Goal: Task Accomplishment & Management: Complete application form

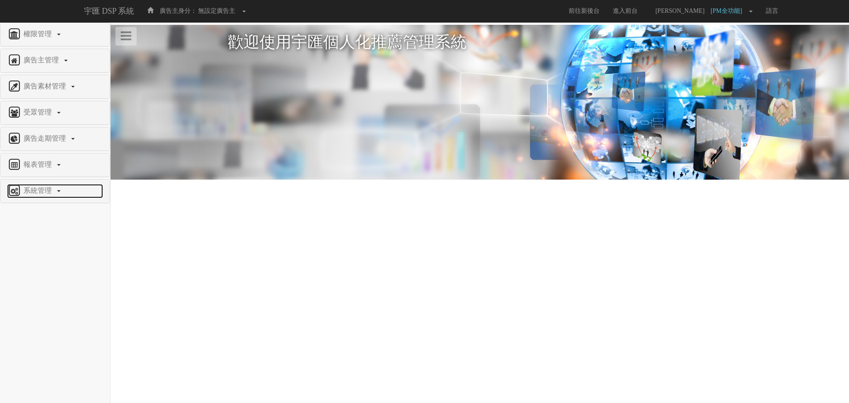
click at [46, 187] on span "系統管理" at bounding box center [38, 191] width 35 height 8
click at [43, 302] on span "廣告驗證設定" at bounding box center [29, 302] width 44 height 7
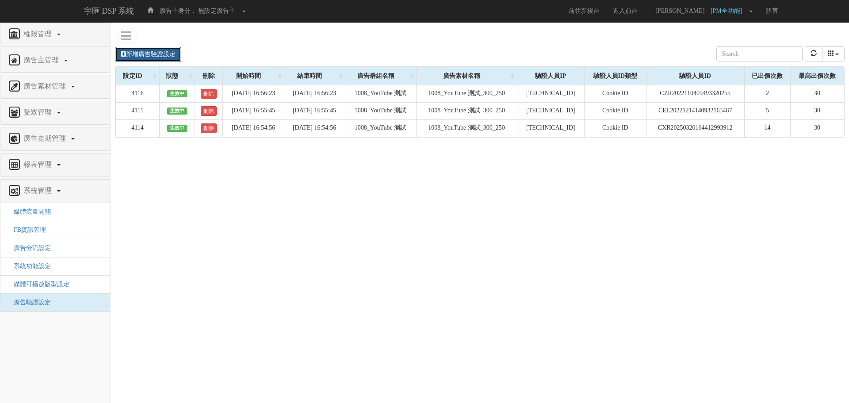
click at [153, 54] on link "新增廣告驗證設定" at bounding box center [148, 54] width 66 height 15
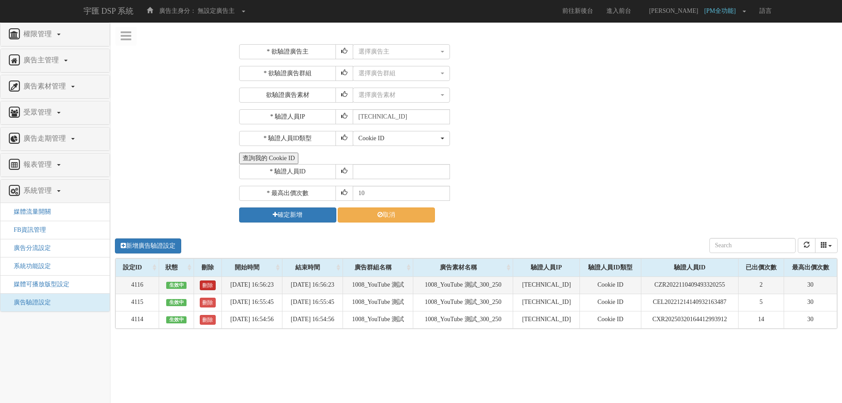
click at [200, 287] on link "刪除" at bounding box center [208, 285] width 16 height 10
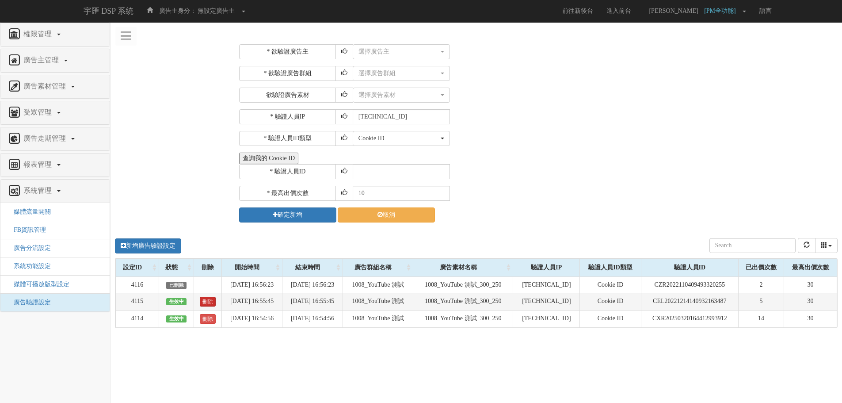
click at [200, 303] on link "刪除" at bounding box center [208, 302] width 16 height 10
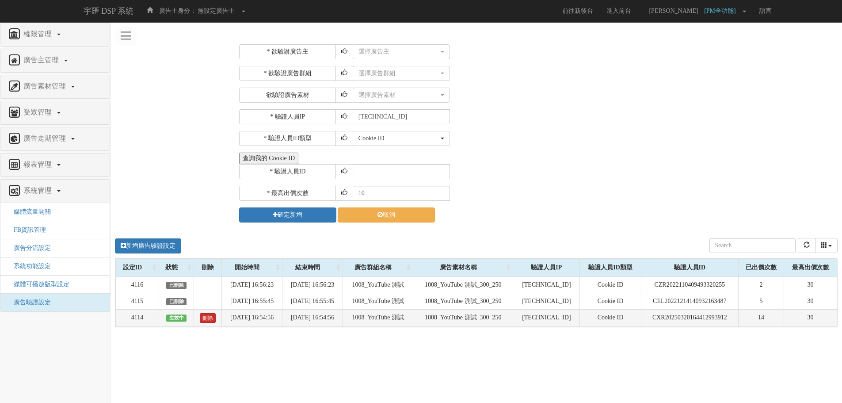
click at [205, 316] on link "刪除" at bounding box center [208, 318] width 16 height 10
click at [388, 53] on div "選擇廣告主" at bounding box center [399, 51] width 80 height 9
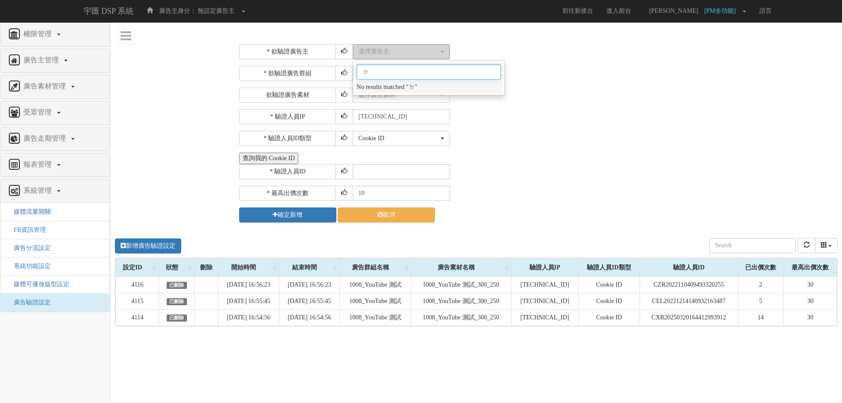
type input "ㄉㄢ"
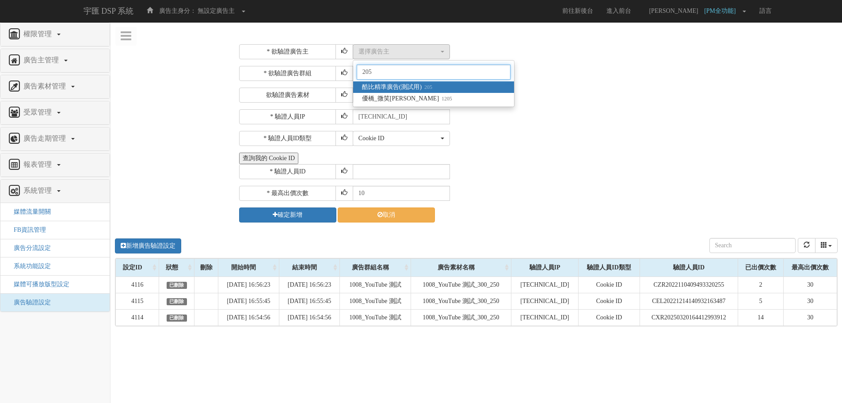
type input "205"
click at [442, 87] on link "酷比精準廣告(測試用) 205" at bounding box center [433, 86] width 161 height 11
select select "205"
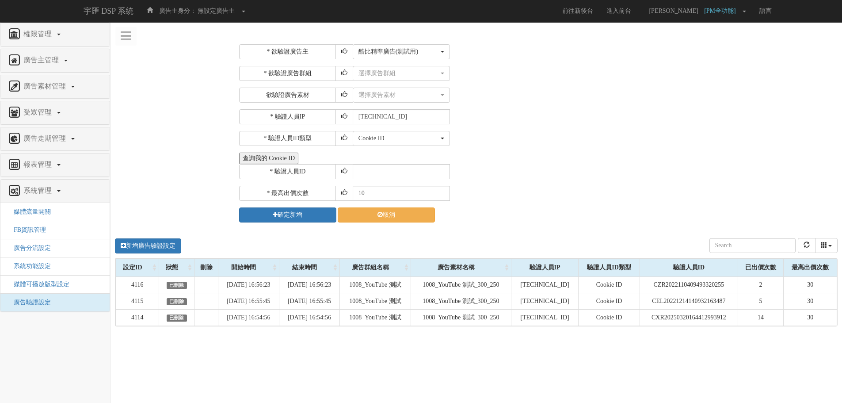
click at [376, 180] on div "* 欲驗證廣告主 選擇廣告主 科技紫薇網 Momo Uniqlo EFShop 樂天 屈臣氏[PERSON_NAME] sinyi 信義房屋 S2_Brand…" at bounding box center [537, 133] width 597 height 178
click at [391, 165] on input "text" at bounding box center [401, 171] width 97 height 15
paste input "CGR20241018164154940831"
type input "CGR20241018164154940831"
click at [400, 100] on button "選擇廣告素材" at bounding box center [401, 95] width 97 height 15
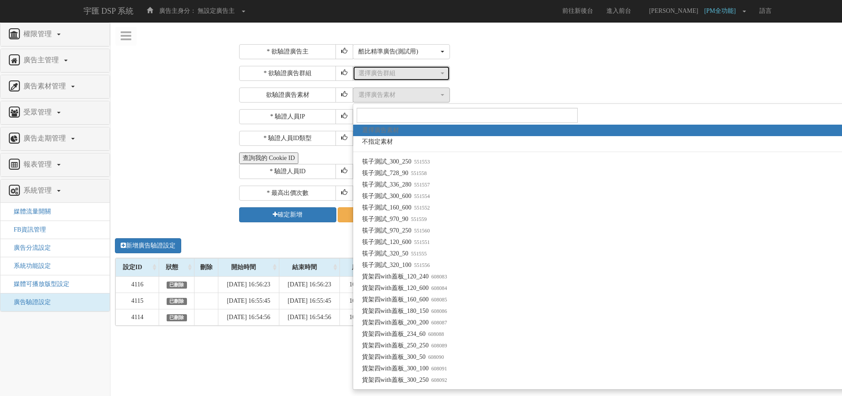
click at [398, 76] on div "選擇廣告群組" at bounding box center [399, 73] width 80 height 9
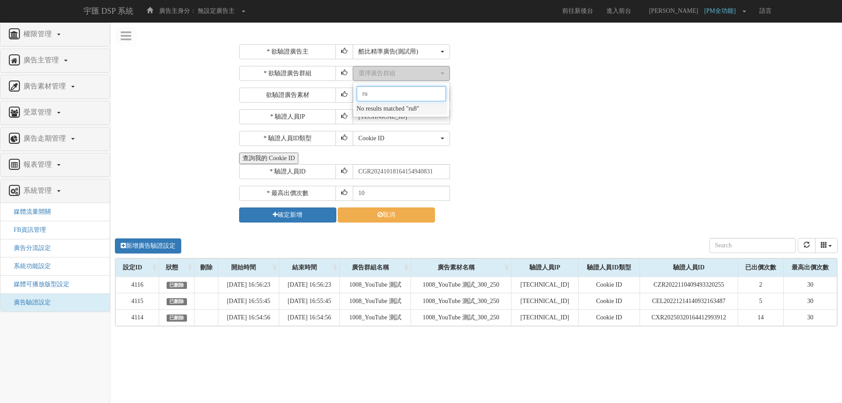
type input "r"
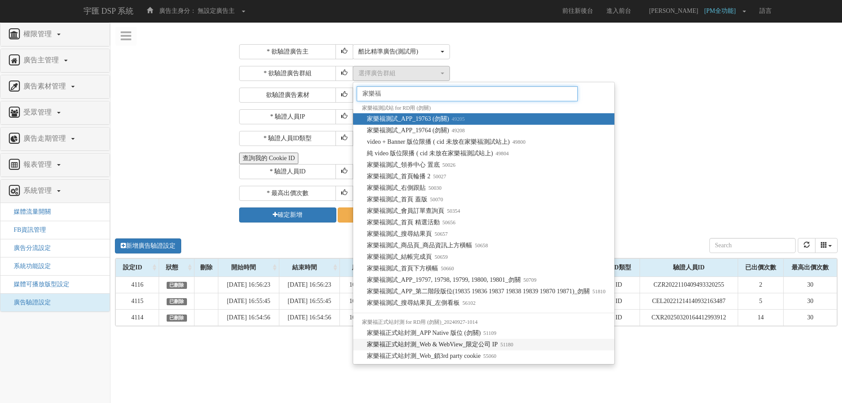
type input "家樂福"
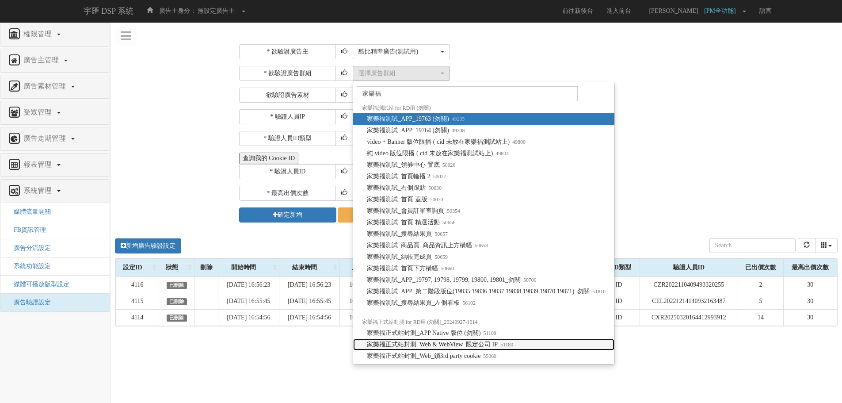
click at [479, 345] on span "家樂福正式站封測_Web & WebView_限定公司 IP 51180" at bounding box center [440, 344] width 146 height 9
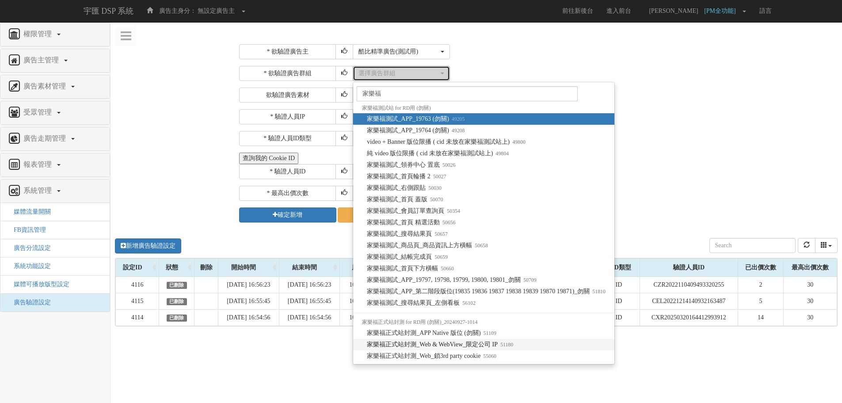
select select "51180"
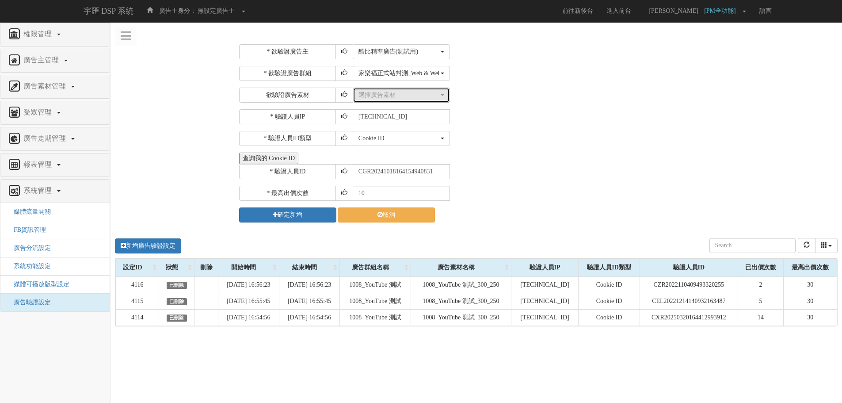
click at [390, 99] on div "選擇廣告素材" at bounding box center [399, 95] width 80 height 9
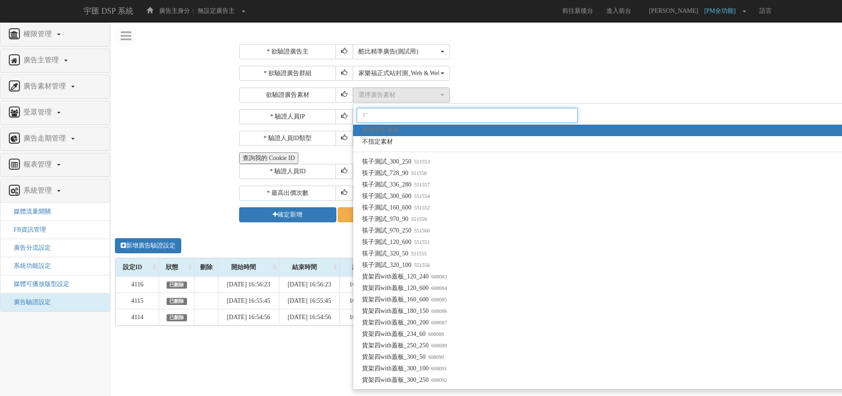
type input "ㄏㄟ"
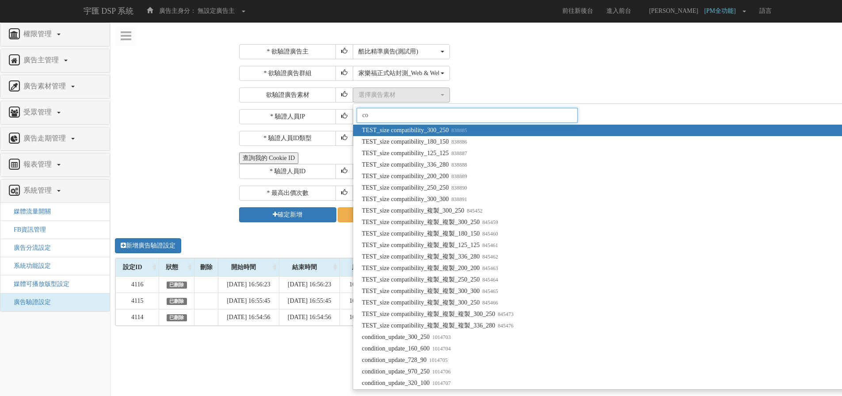
type input "c"
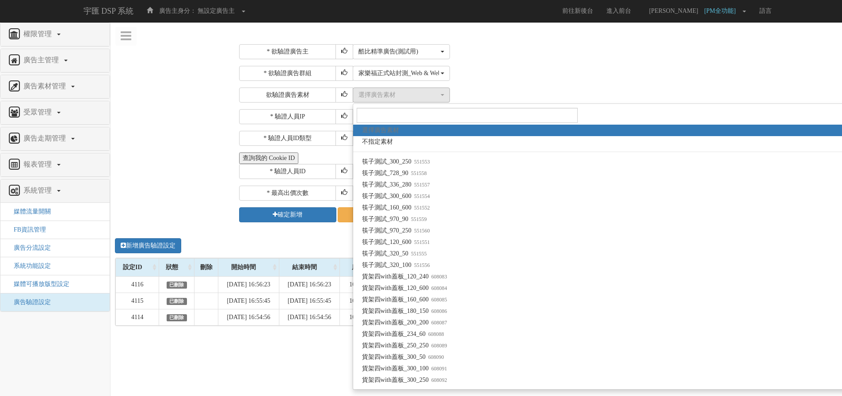
click at [533, 82] on div "* 欲驗證廣告群組 選擇廣告群組 指定播出 domain([DOMAIN_NAME]) 指定播出 app id(com.bridgewell.bidder-s…" at bounding box center [537, 84] width 597 height 37
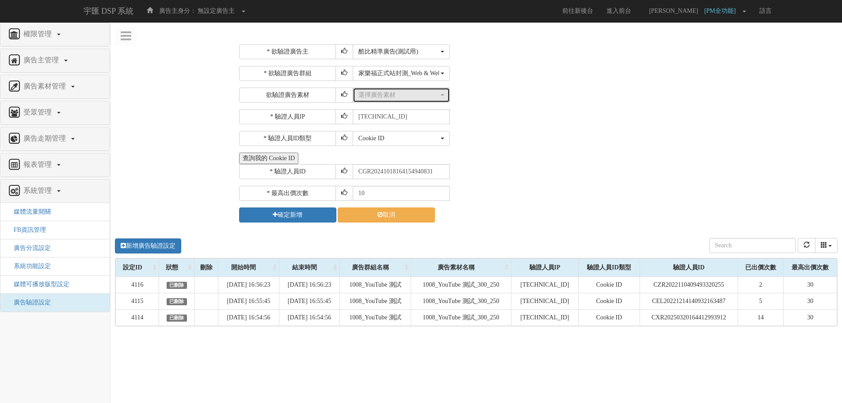
click at [389, 92] on div "選擇廣告素材" at bounding box center [399, 95] width 80 height 9
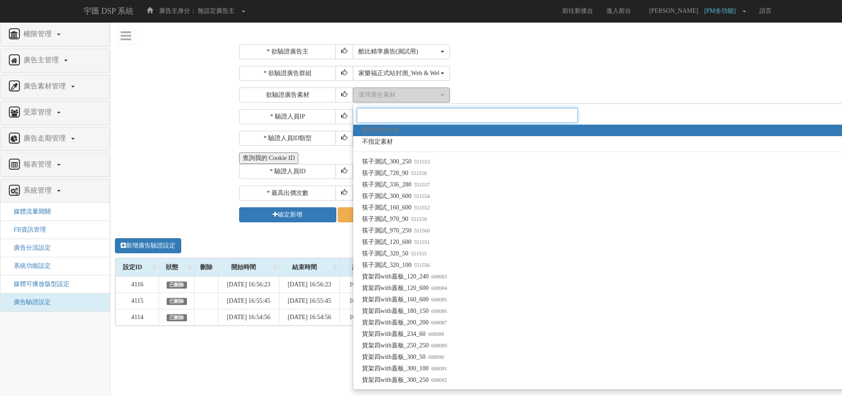
type input "v"
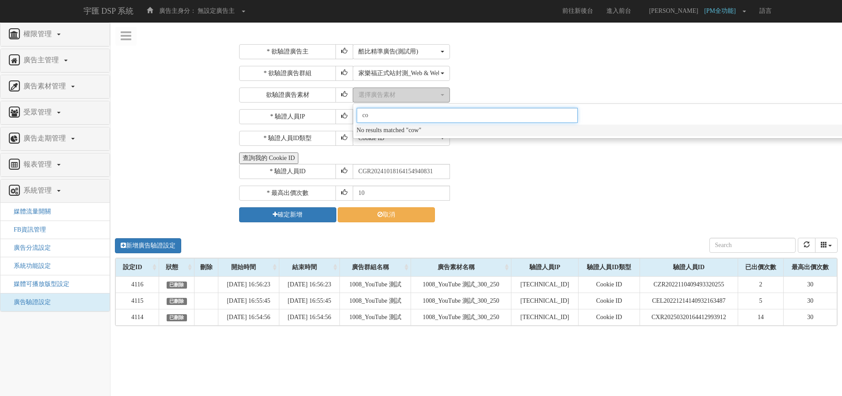
type input "c"
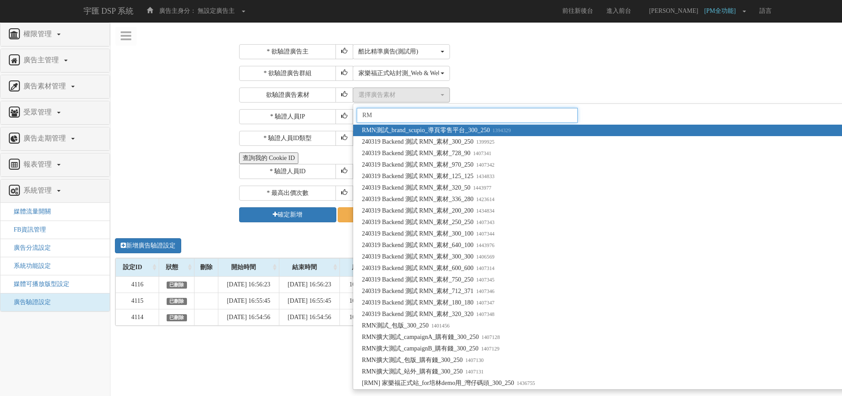
type input "R"
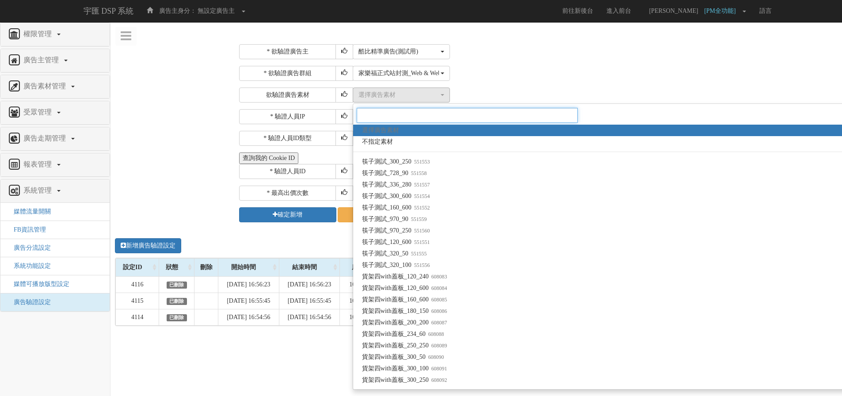
paste input "RMN 測試站_影音素材_coway 4:3_導 bridgewell"
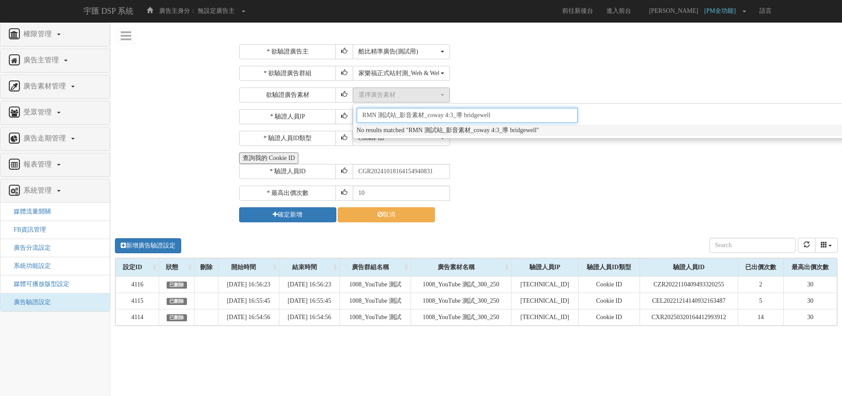
type input "RMN 測試站_影音素材_coway 4:3_導 bridgewell"
drag, startPoint x: 512, startPoint y: 116, endPoint x: 262, endPoint y: 122, distance: 249.9
click at [262, 122] on div "* 欲驗證廣告主 選擇廣告主 科技紫薇網 Momo Uniqlo EFShop 樂天 屈臣氏[PERSON_NAME] sinyi 信義房屋 S2_Brand…" at bounding box center [537, 133] width 597 height 178
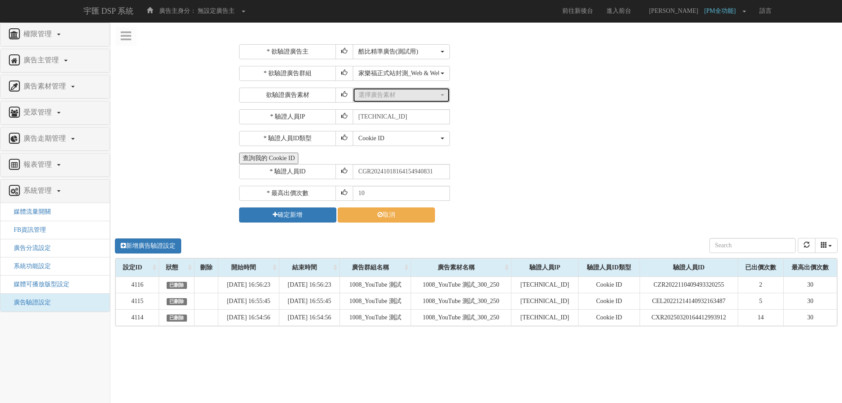
click at [376, 90] on button "選擇廣告素材" at bounding box center [401, 95] width 97 height 15
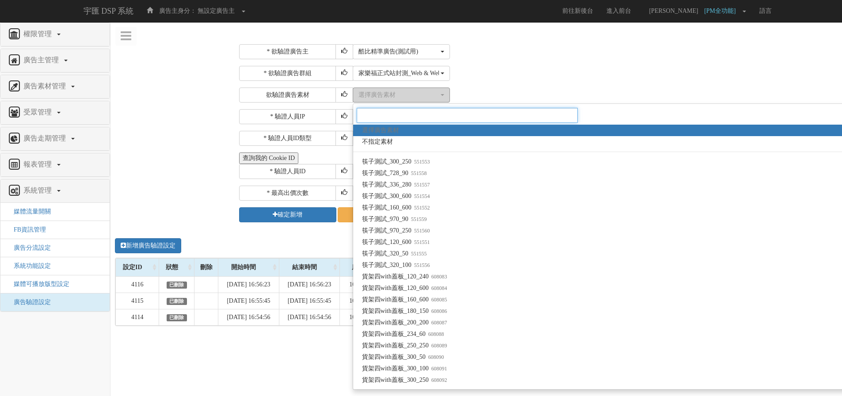
paste input "影音素材_維他露"
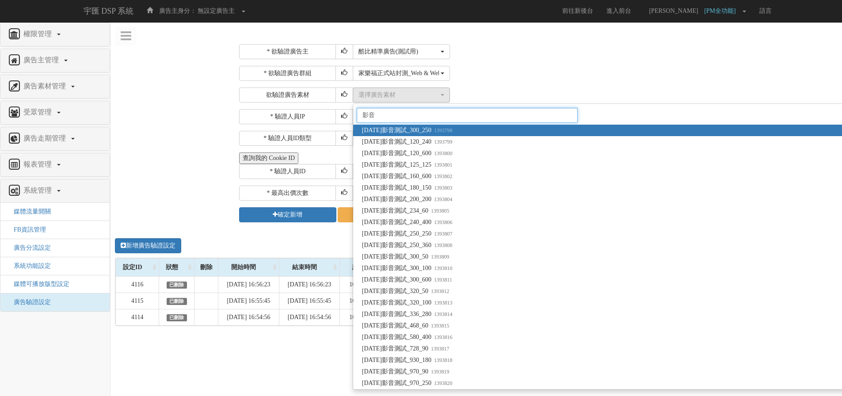
type input "影"
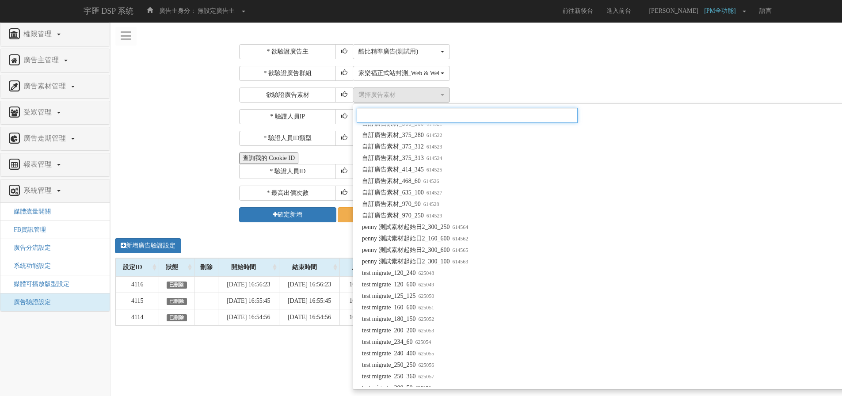
scroll to position [1282, 0]
paste input "1537203"
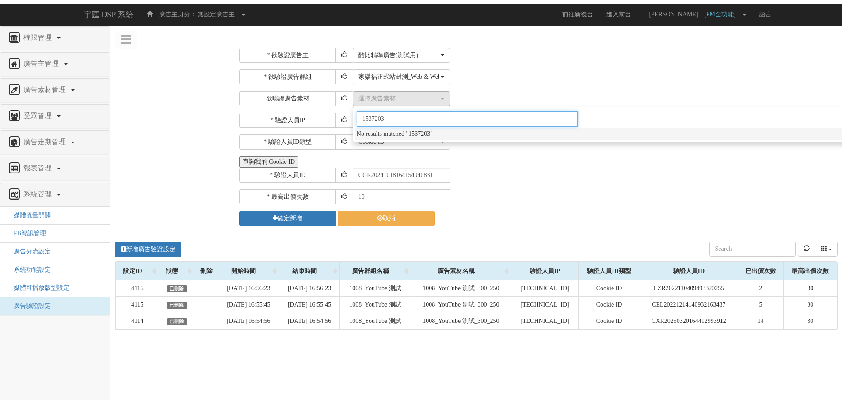
scroll to position [0, 0]
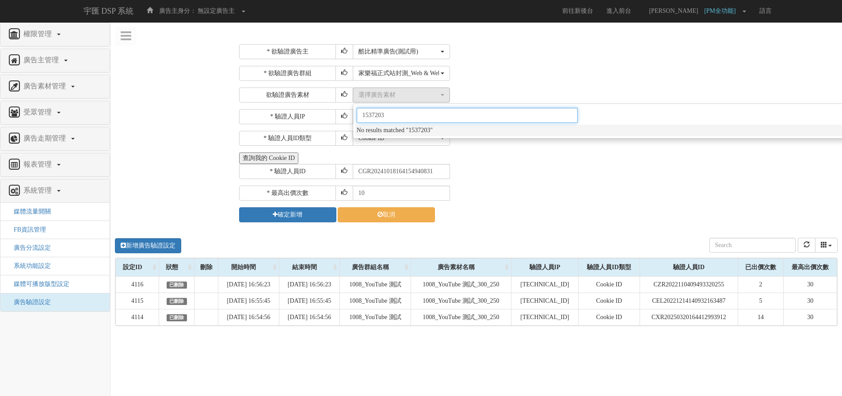
type input "1537203"
click at [518, 84] on div "* 欲驗證廣告群組 選擇廣告群組 指定播出 domain([DOMAIN_NAME]) 指定播出 app id(com.bridgewell.bidder-s…" at bounding box center [537, 84] width 597 height 37
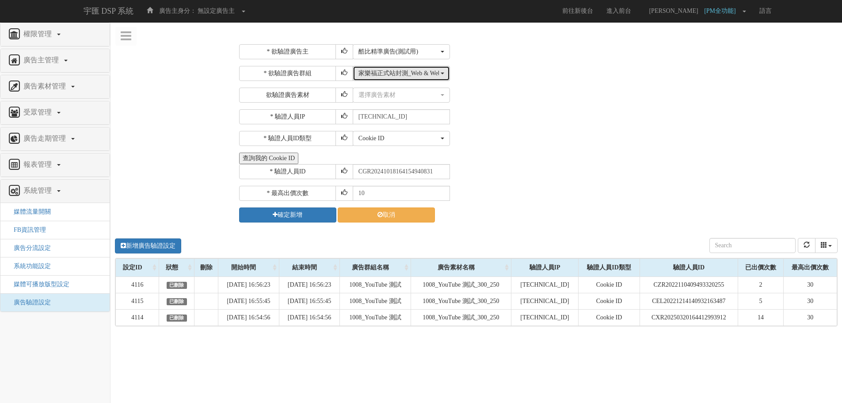
click at [446, 74] on button "家樂福正式站封測_Web & WebView_限定公司 IP" at bounding box center [401, 73] width 97 height 15
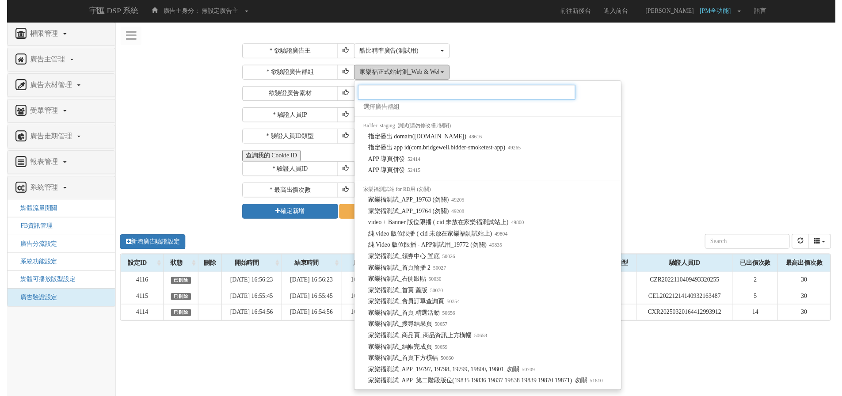
scroll to position [383, 0]
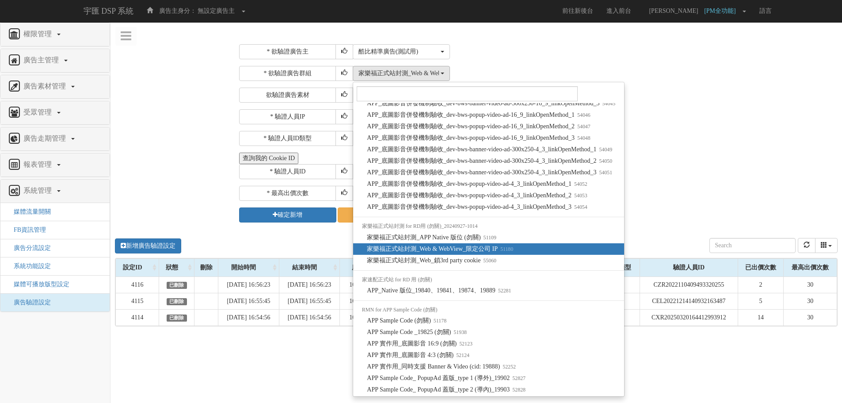
click at [450, 248] on span "家樂福正式站封測_Web & WebView_限定公司 IP 51180" at bounding box center [440, 249] width 146 height 9
select select "51180"
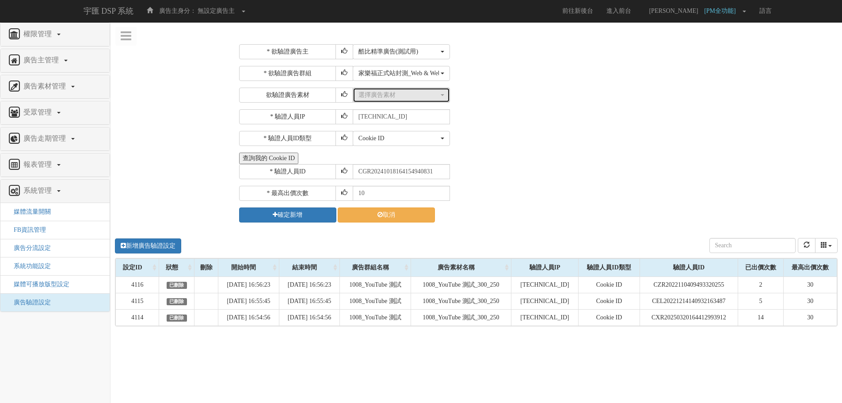
click at [402, 95] on div "選擇廣告素材" at bounding box center [399, 95] width 80 height 9
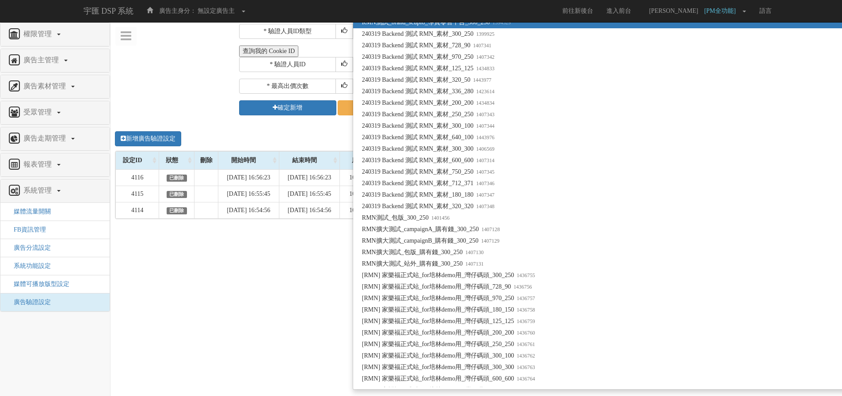
scroll to position [0, 0]
type input "RMN"
click at [265, 308] on div "新增廣告驗證設定 設定ID 狀態 刪除 開始時間 結束時間 廣告主ID 廣告主名稱 廣告走期ID 廣告走期名稱 廣告群組ID 廣告群組名稱 廣告素材 廣告素材…" at bounding box center [477, 254] width 732 height 265
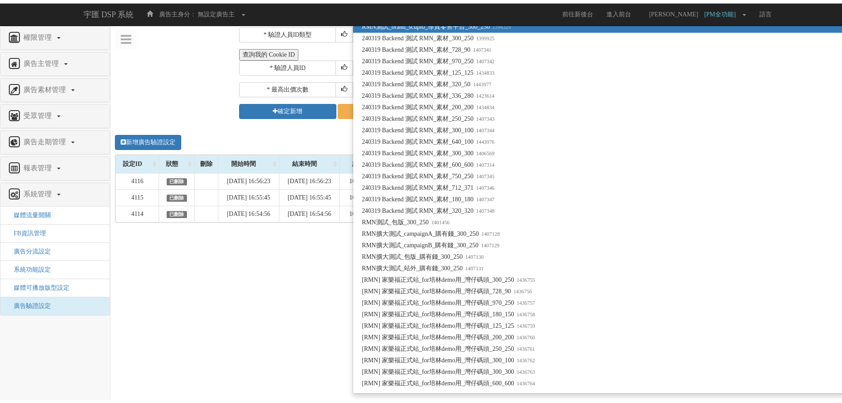
scroll to position [100, 0]
